Goal: Task Accomplishment & Management: Use online tool/utility

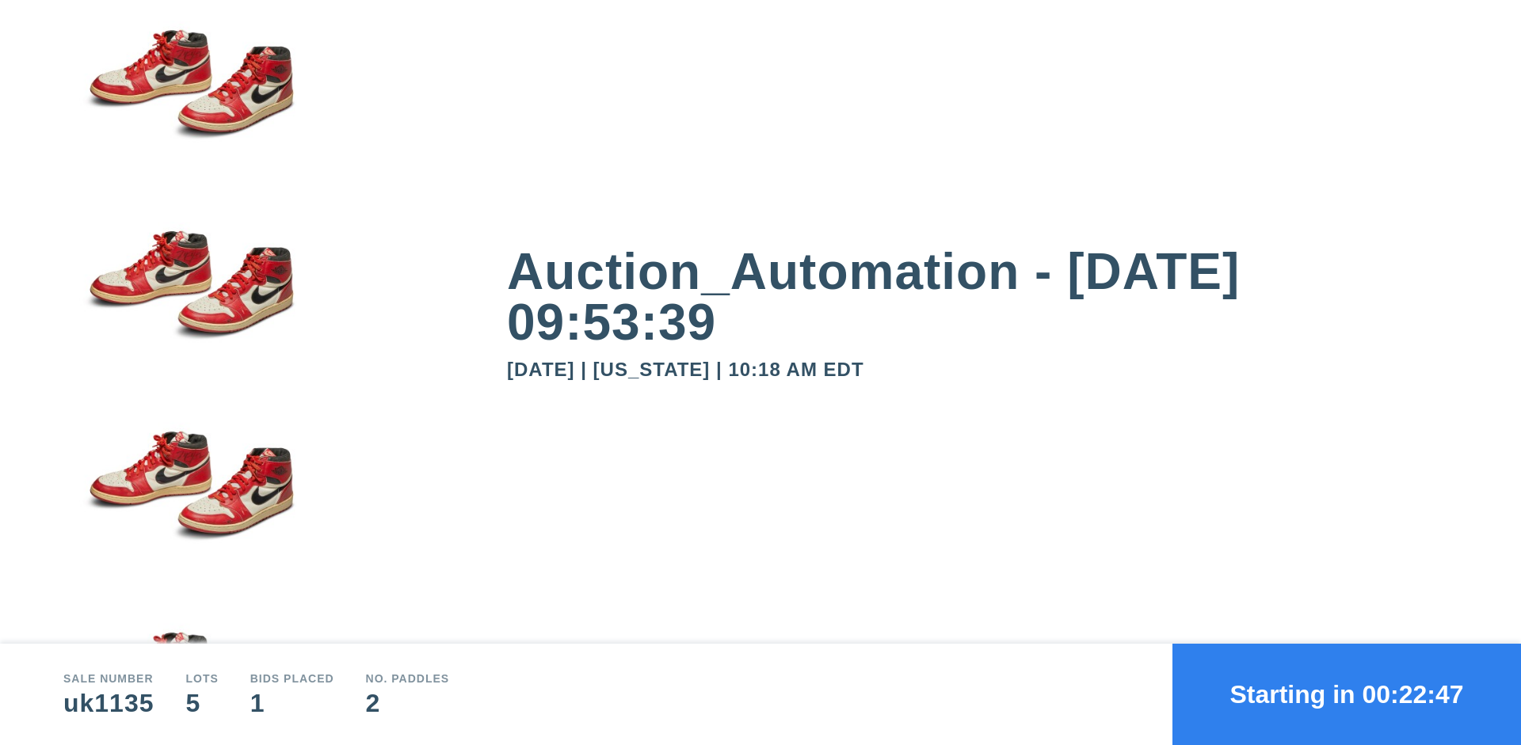
click at [1347, 695] on button "Starting in 00:22:47" at bounding box center [1346, 694] width 349 height 101
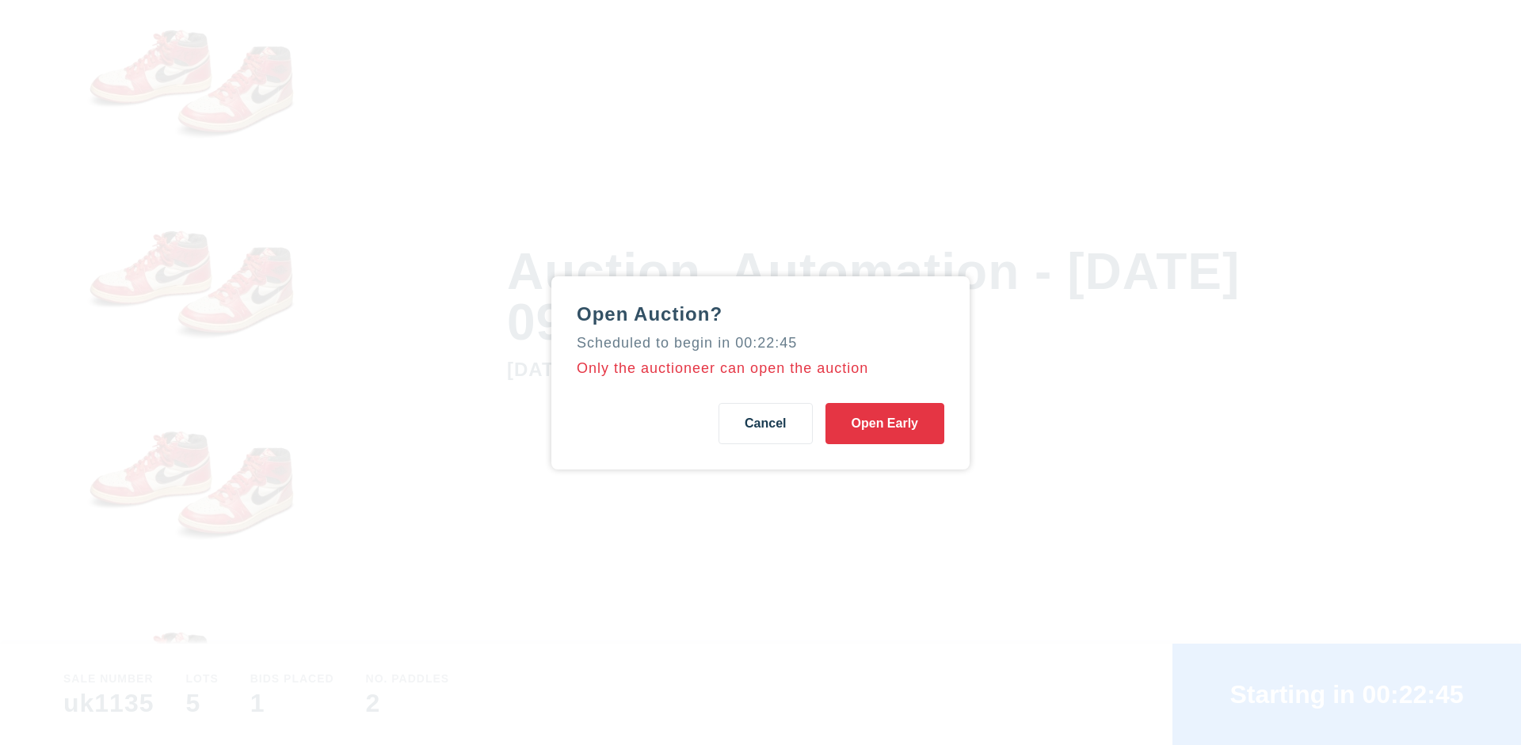
click at [885, 423] on button "Open Early" at bounding box center [884, 423] width 119 height 41
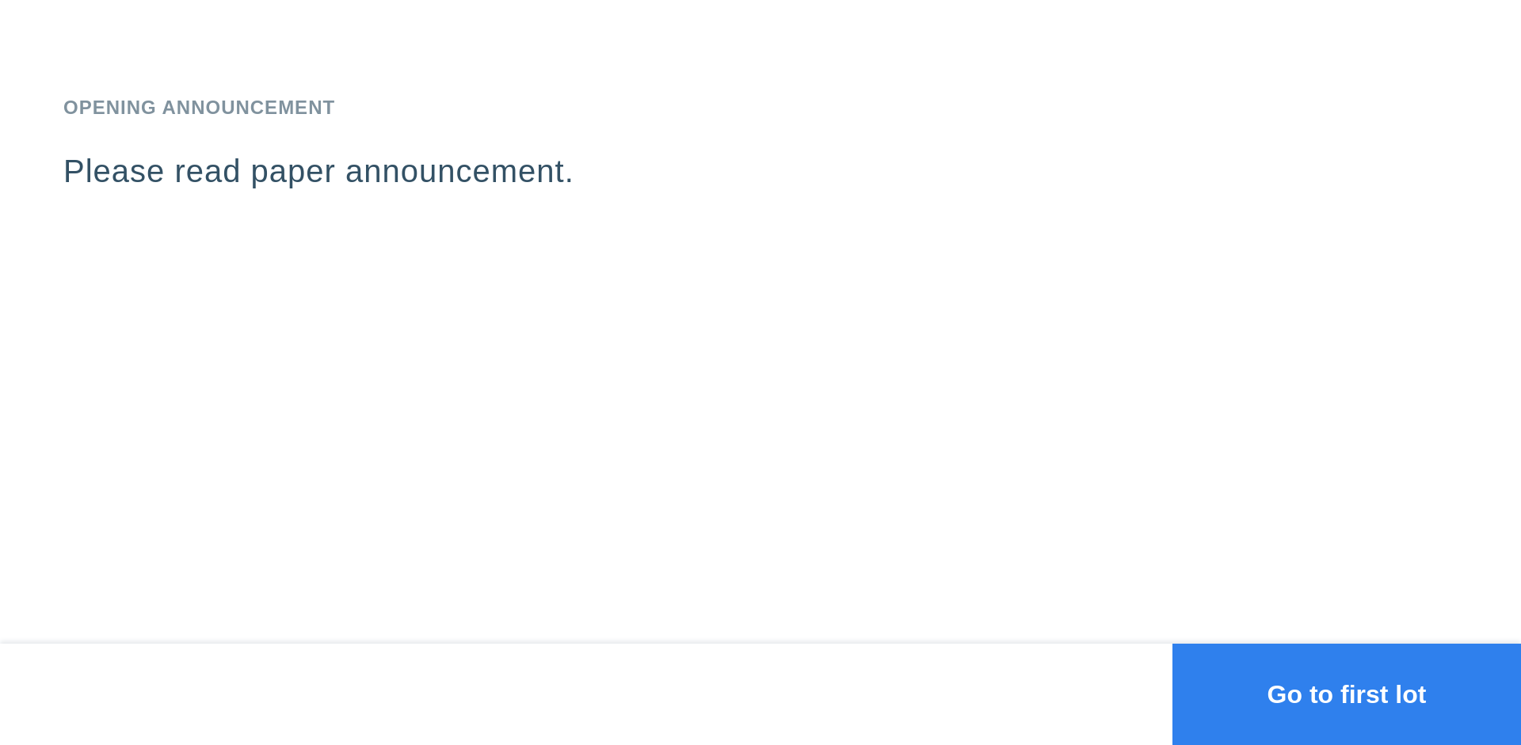
click at [1347, 695] on button "Go to first lot" at bounding box center [1346, 694] width 349 height 101
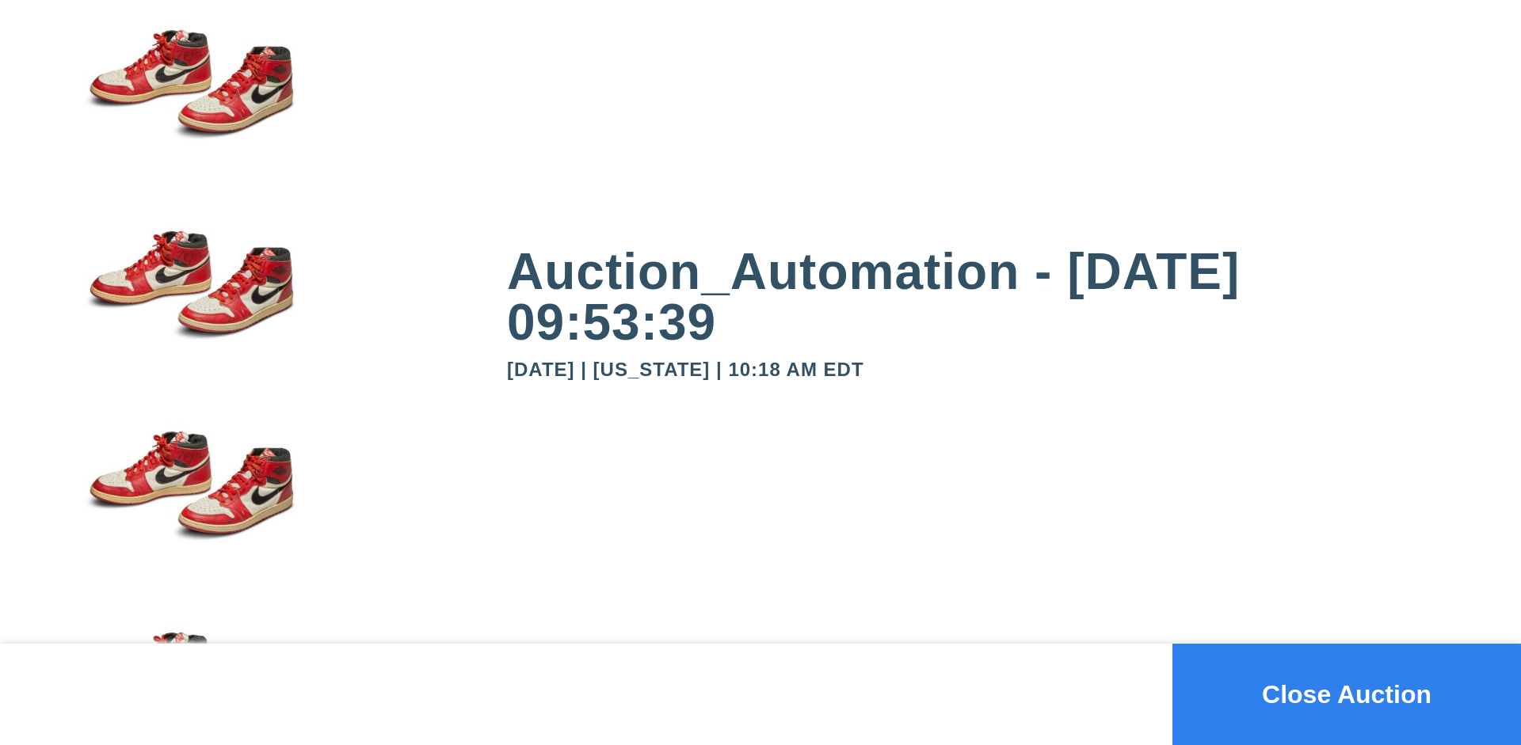
click at [1347, 695] on button "Close Auction" at bounding box center [1346, 694] width 349 height 101
